Goal: Check status: Check status

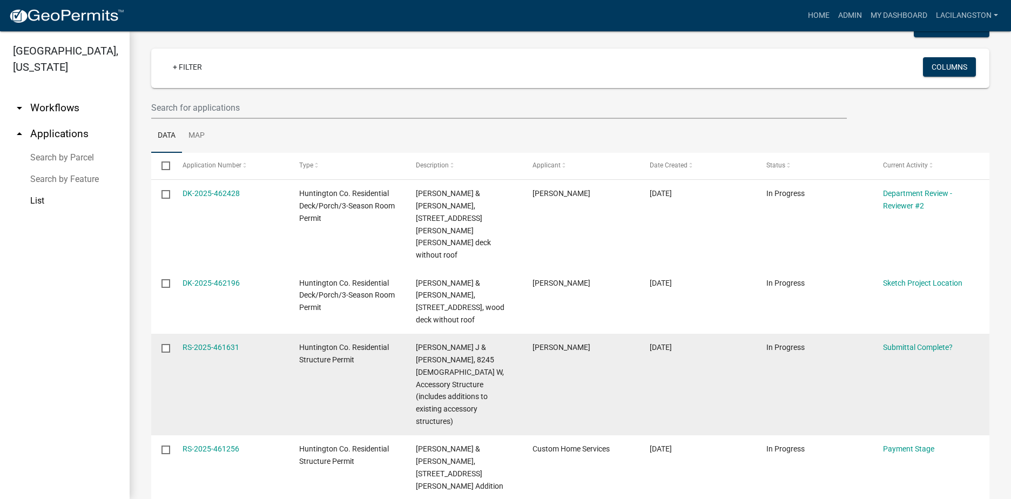
scroll to position [54, 0]
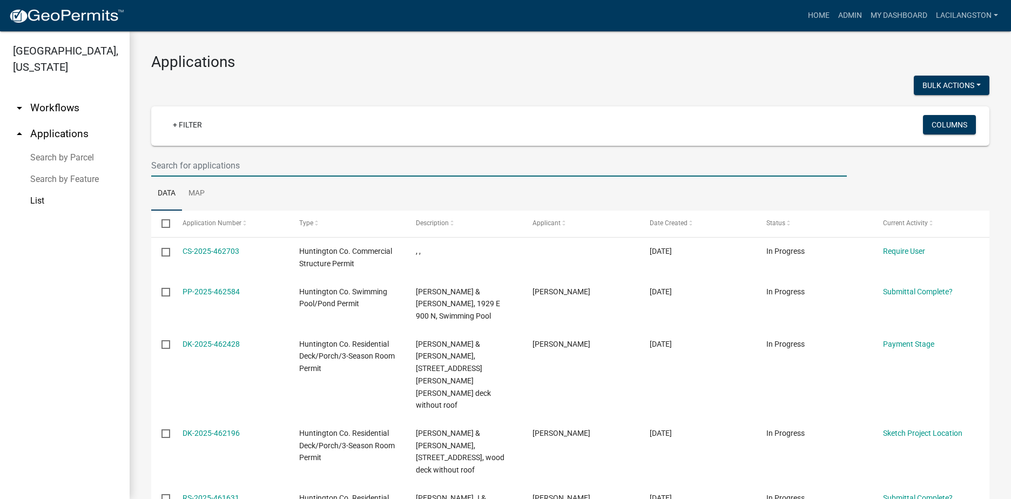
click at [171, 163] on input "text" at bounding box center [499, 165] width 696 height 22
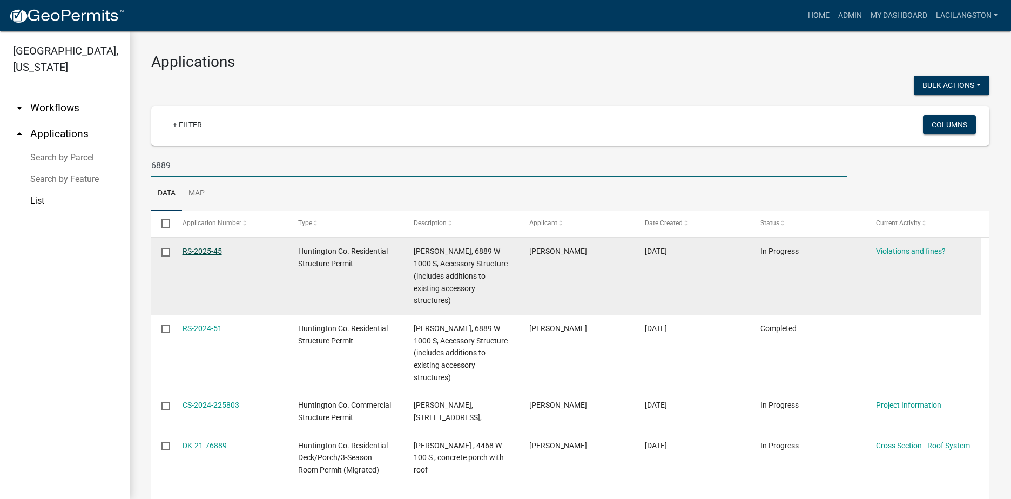
type input "6889"
click at [199, 252] on link "RS-2025-45" at bounding box center [202, 251] width 39 height 9
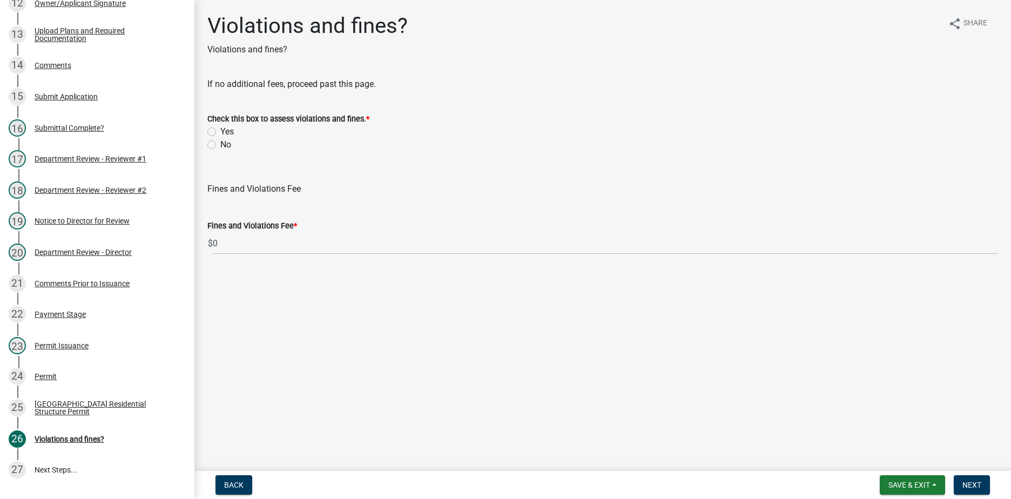
scroll to position [583, 0]
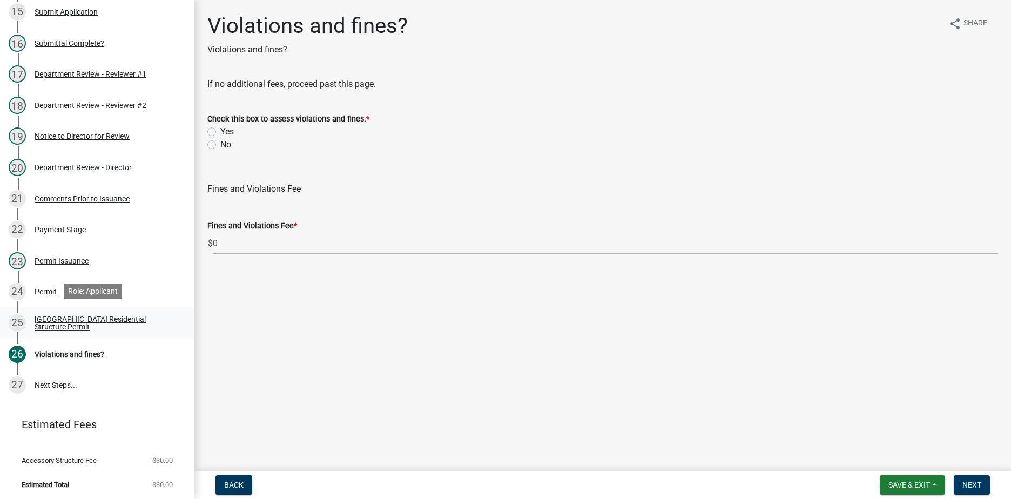
click at [91, 328] on div "Huntington County Residential Structure Permit" at bounding box center [106, 322] width 143 height 15
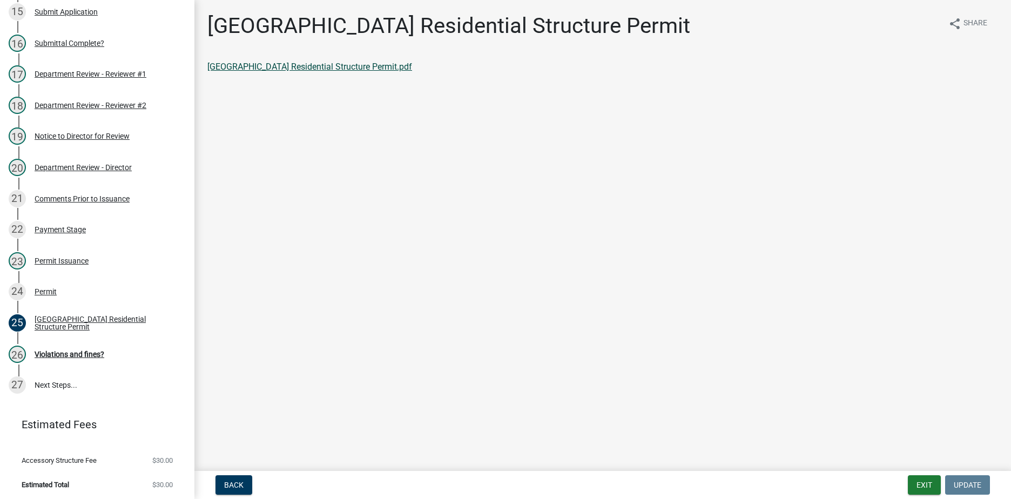
click at [358, 69] on link "Huntington County Residential Structure Permit.pdf" at bounding box center [309, 67] width 205 height 10
click at [918, 485] on button "Exit" at bounding box center [924, 484] width 33 height 19
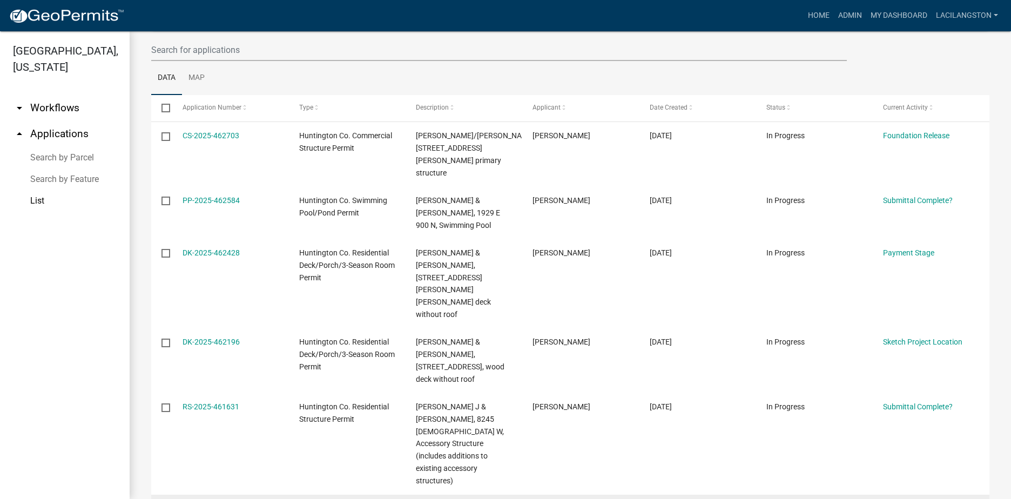
scroll to position [54, 0]
